Goal: Find specific page/section: Find specific page/section

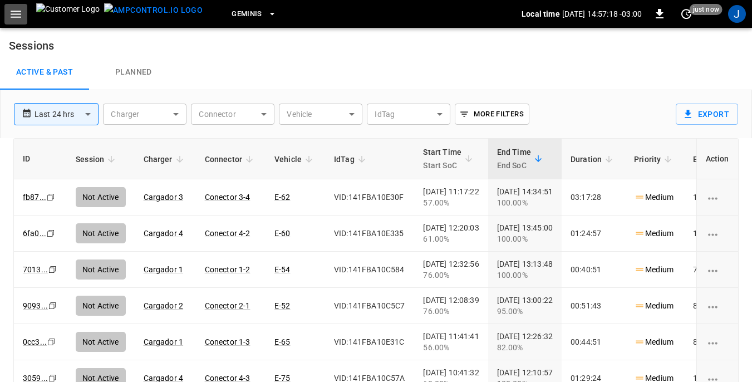
click at [17, 12] on icon "button" at bounding box center [16, 14] width 14 height 14
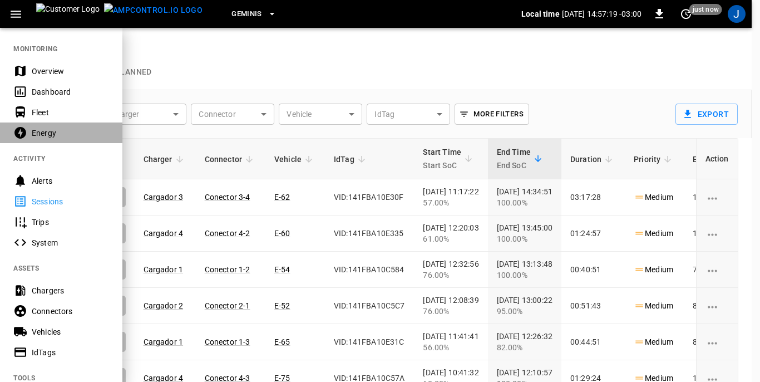
click at [43, 133] on div "Energy" at bounding box center [70, 132] width 77 height 11
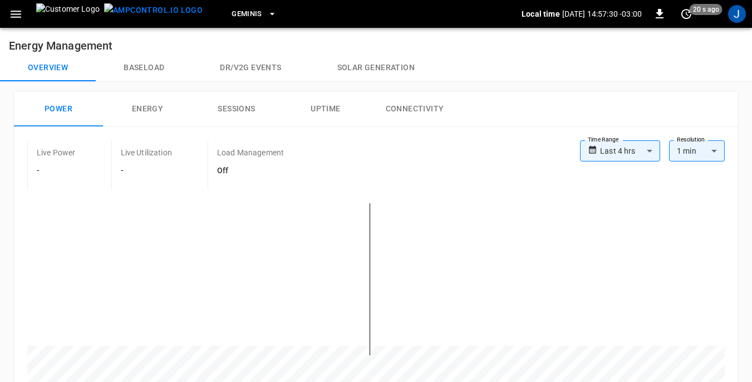
click at [142, 108] on button "Energy" at bounding box center [147, 109] width 89 height 36
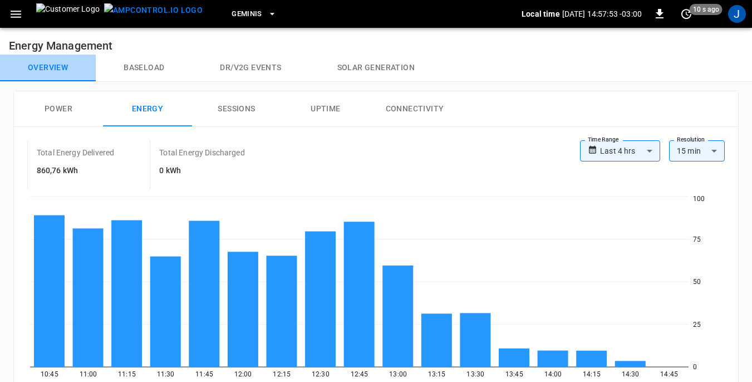
click at [39, 67] on button "Overview" at bounding box center [48, 68] width 96 height 27
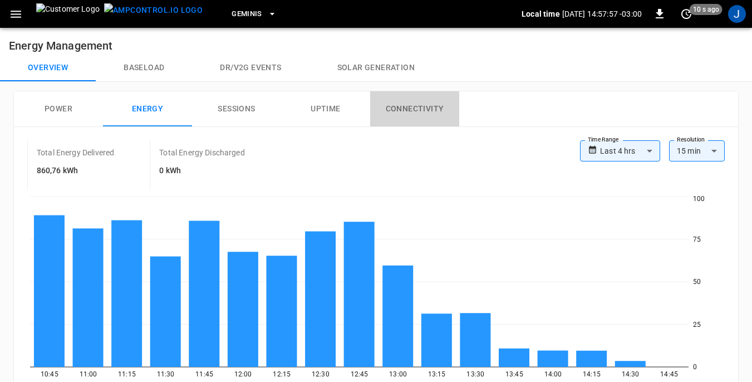
click at [403, 110] on button "Connectivity" at bounding box center [414, 109] width 89 height 36
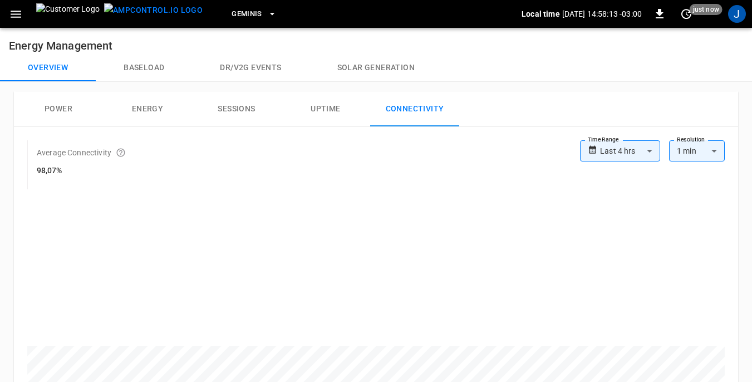
click at [14, 14] on icon "button" at bounding box center [16, 14] width 11 height 7
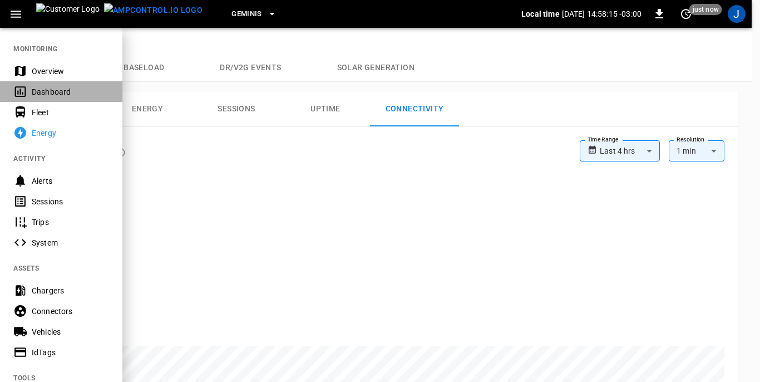
click at [37, 89] on div "Dashboard" at bounding box center [70, 91] width 77 height 11
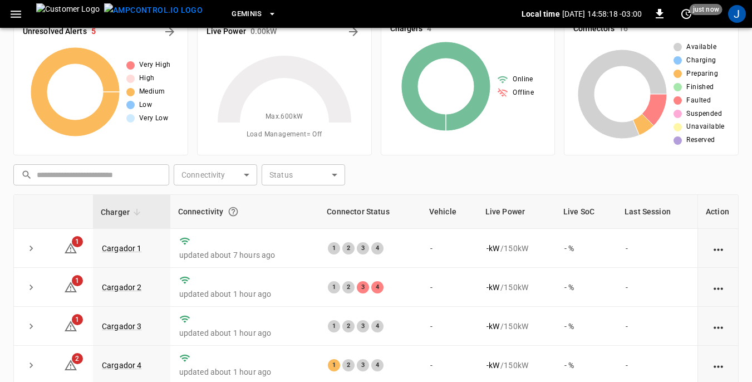
scroll to position [56, 0]
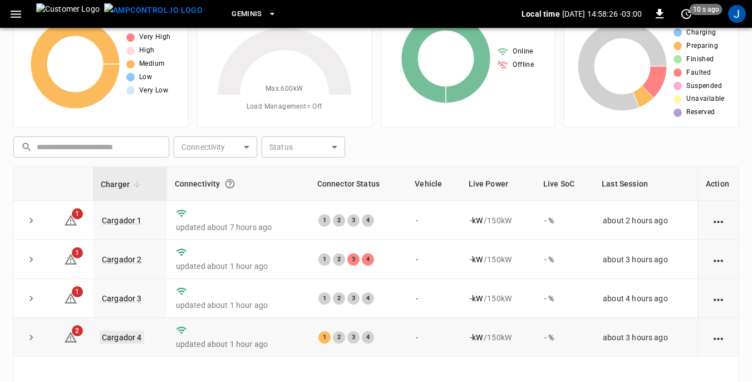
click at [129, 337] on link "Cargador 4" at bounding box center [122, 337] width 45 height 13
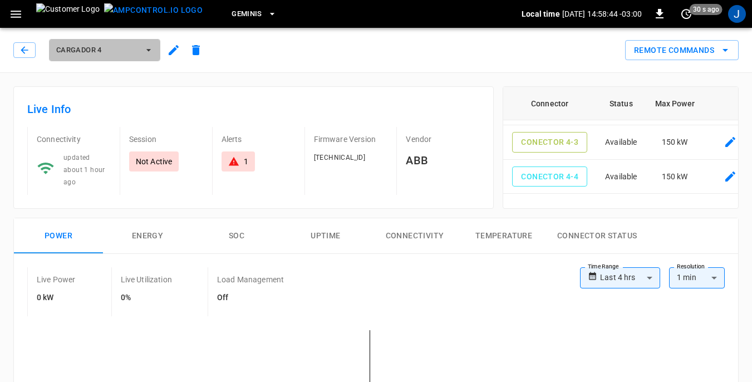
click at [146, 49] on icon "button" at bounding box center [148, 50] width 11 height 11
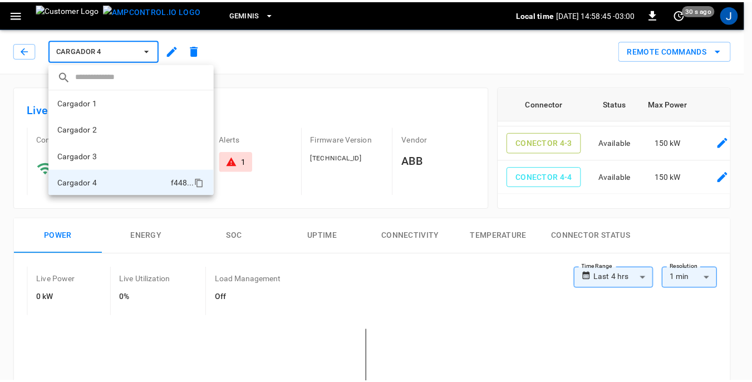
scroll to position [1, 0]
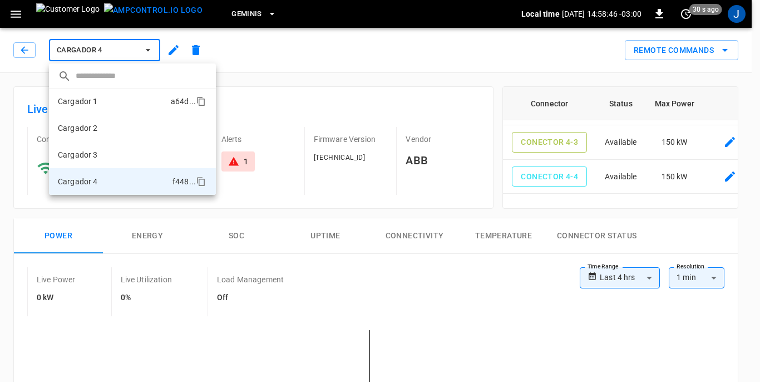
click at [112, 100] on li "Cargador 1 a64d ..." at bounding box center [132, 101] width 167 height 27
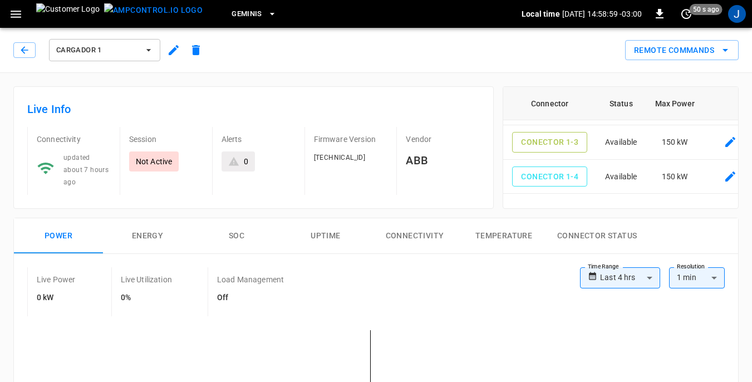
click at [147, 48] on icon "button" at bounding box center [148, 50] width 11 height 11
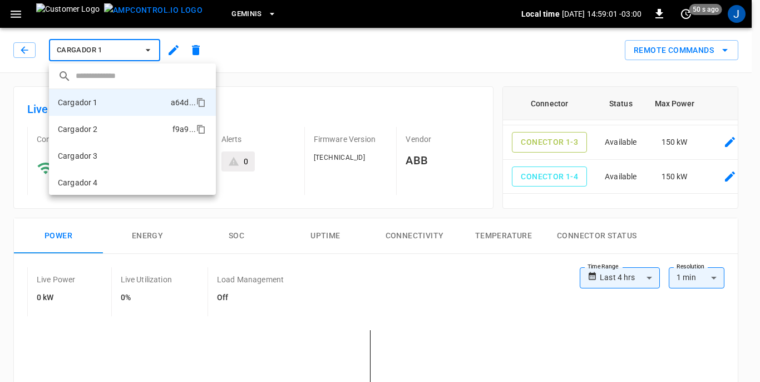
click at [91, 127] on p "Cargador 2" at bounding box center [78, 129] width 40 height 11
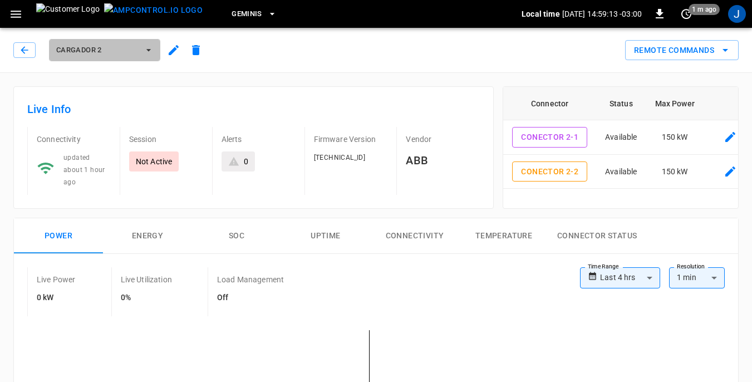
click at [147, 50] on icon "button" at bounding box center [148, 50] width 11 height 11
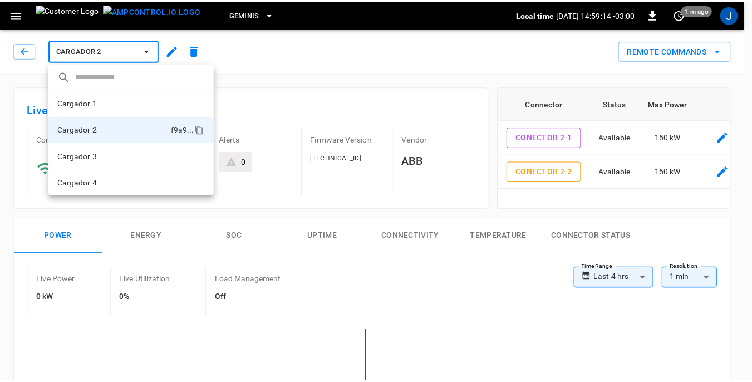
scroll to position [1, 0]
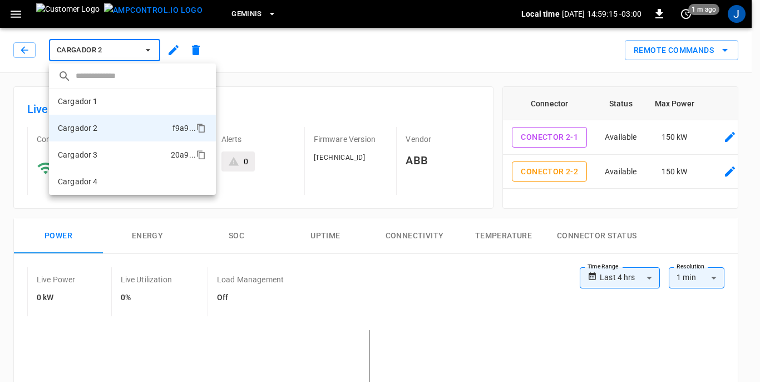
click at [116, 155] on li "Cargador 3 20a9 ..." at bounding box center [132, 154] width 167 height 27
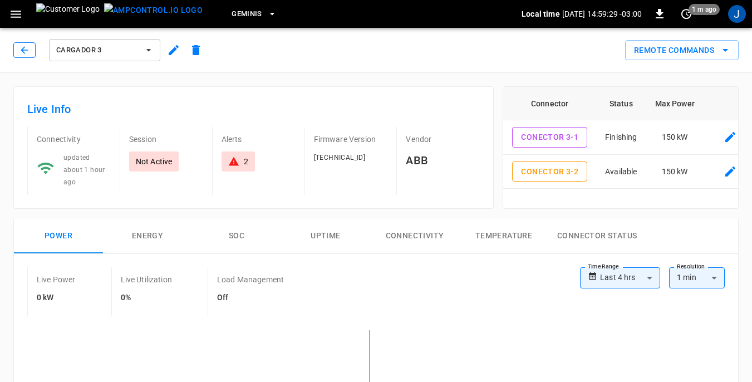
click at [24, 52] on icon "button" at bounding box center [24, 50] width 11 height 11
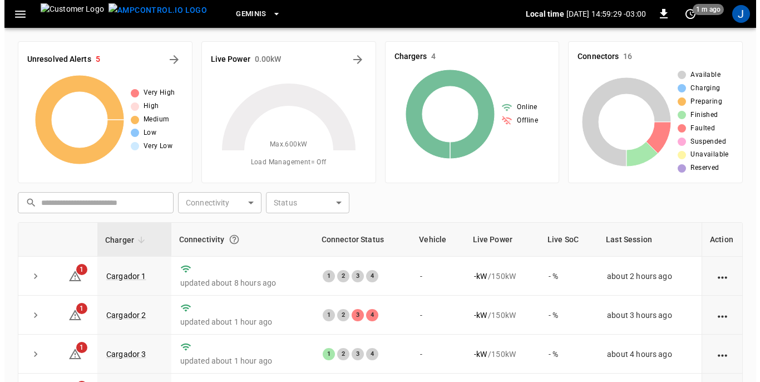
scroll to position [56, 0]
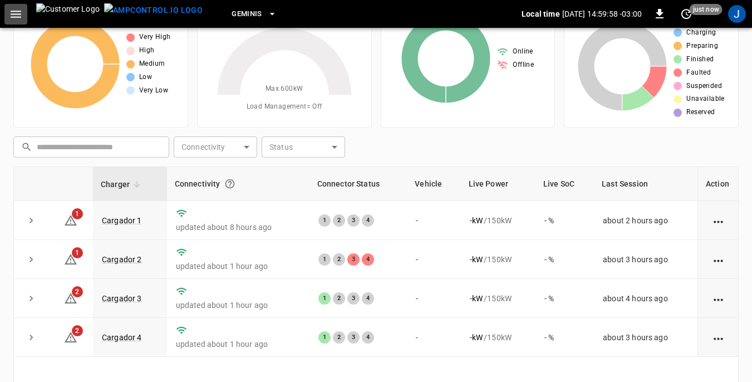
click at [19, 15] on icon "button" at bounding box center [16, 14] width 14 height 14
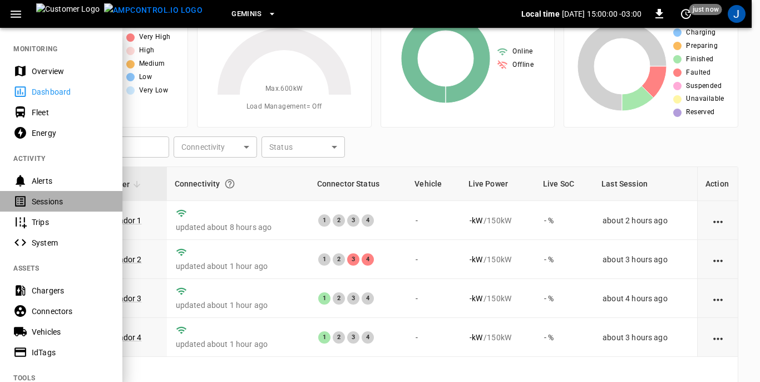
click at [42, 204] on div "Sessions" at bounding box center [70, 201] width 77 height 11
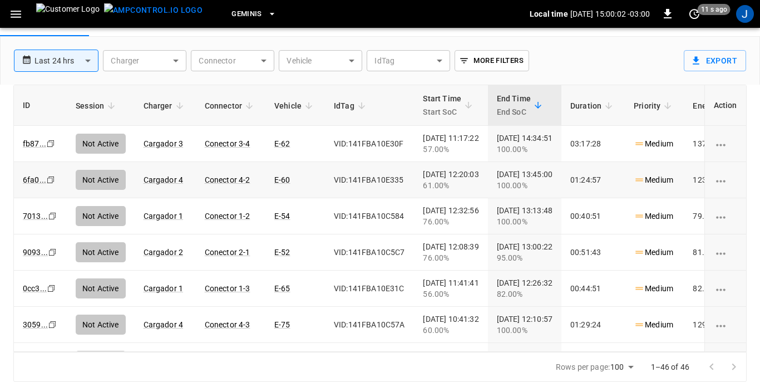
scroll to position [53, 0]
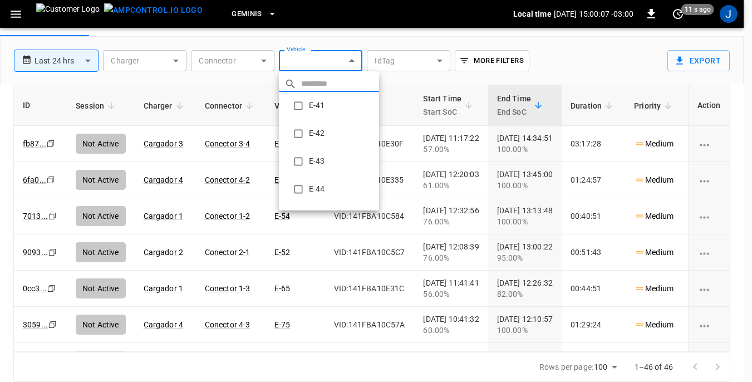
click at [348, 60] on body "**********" at bounding box center [376, 164] width 752 height 435
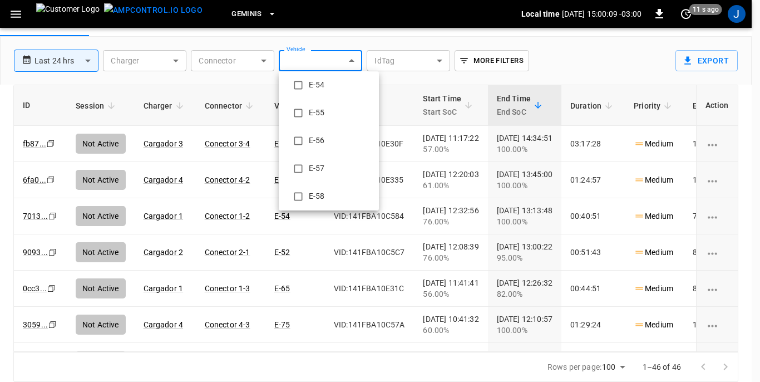
scroll to position [390, 0]
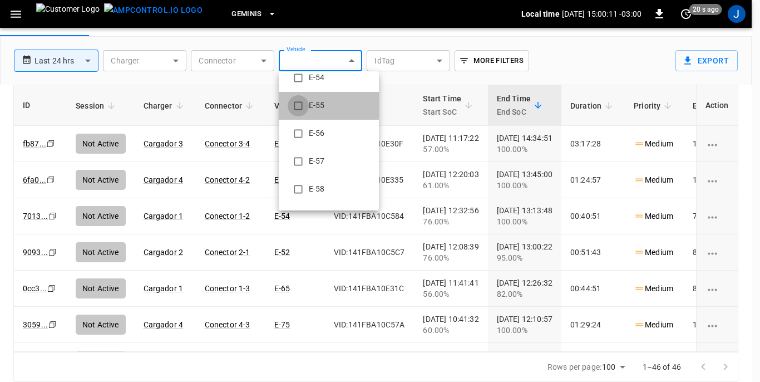
type input "**********"
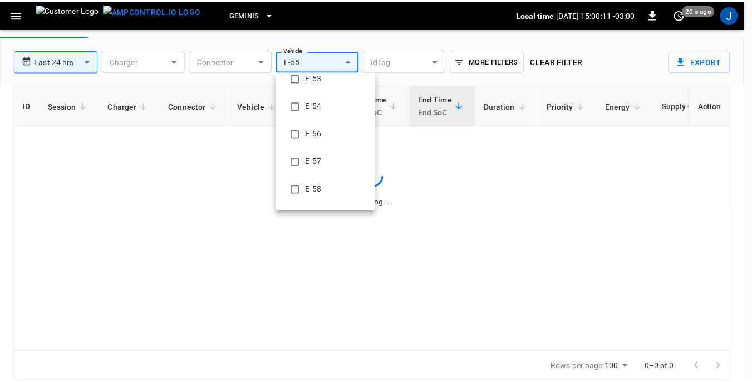
scroll to position [0, 0]
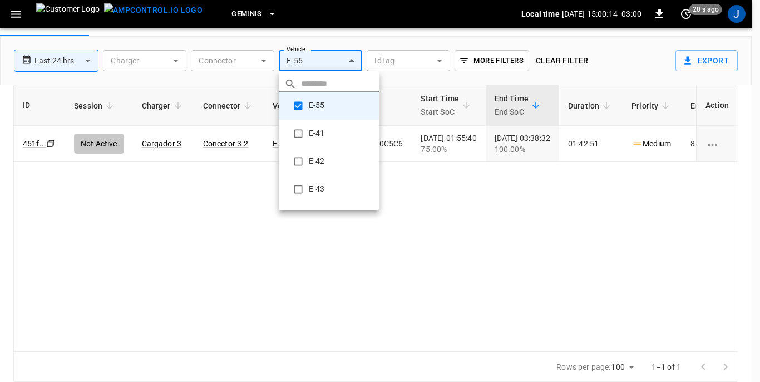
click at [461, 247] on div at bounding box center [380, 191] width 760 height 382
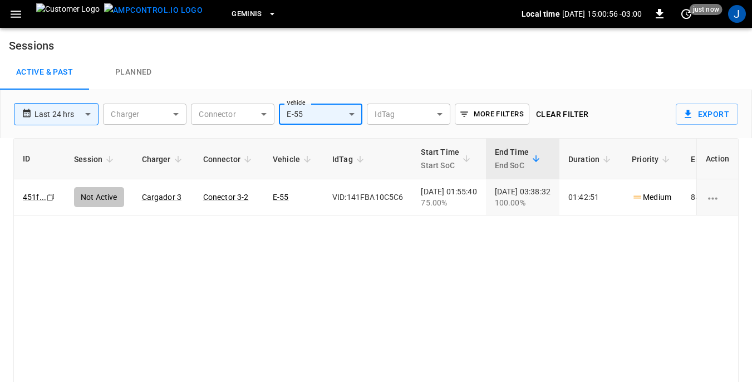
click at [13, 14] on icon "button" at bounding box center [16, 14] width 11 height 7
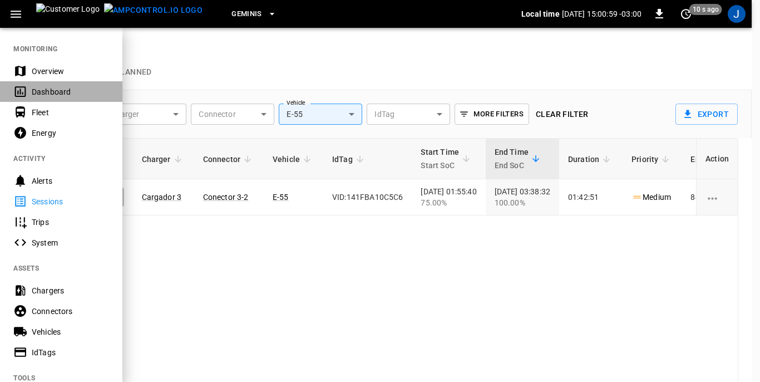
click at [49, 88] on div "Dashboard" at bounding box center [70, 91] width 77 height 11
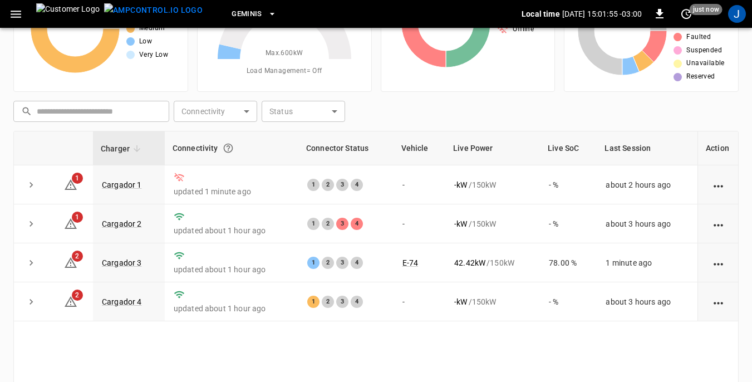
scroll to position [111, 0]
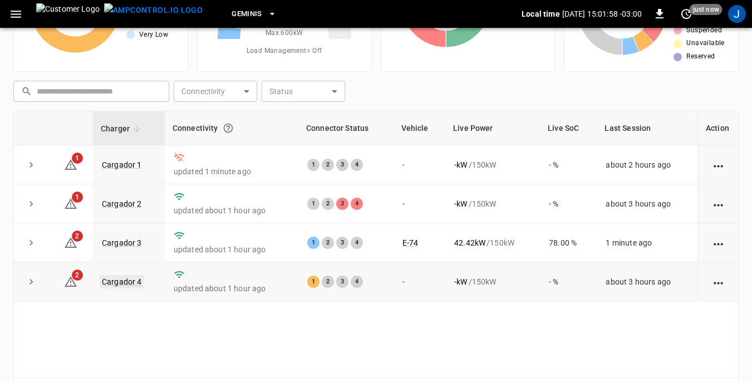
click at [117, 279] on link "Cargador 4" at bounding box center [122, 281] width 45 height 13
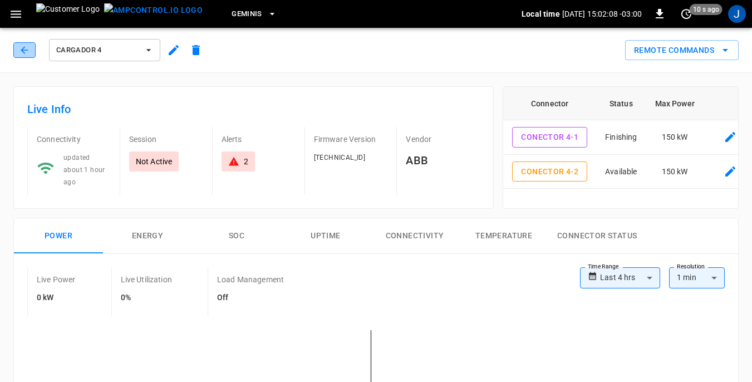
click at [26, 48] on icon "button" at bounding box center [24, 50] width 11 height 11
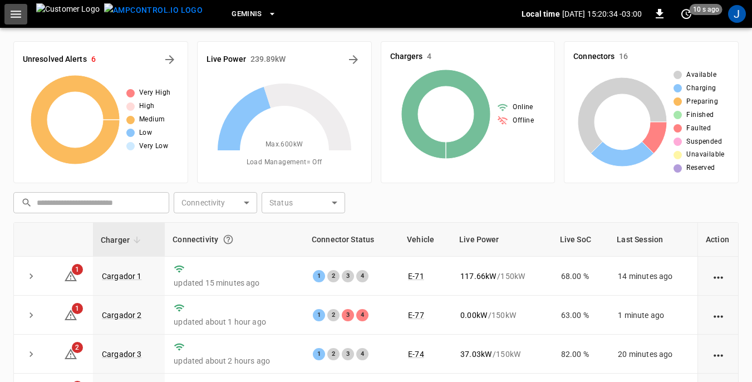
click at [13, 14] on icon "button" at bounding box center [16, 14] width 11 height 7
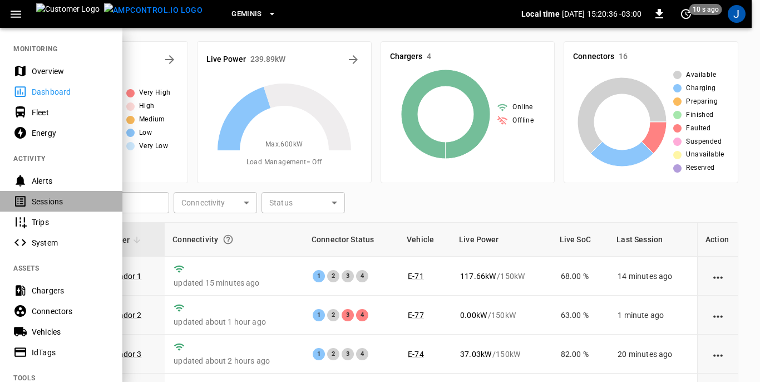
click at [51, 199] on div "Sessions" at bounding box center [70, 201] width 77 height 11
